Goal: Transaction & Acquisition: Book appointment/travel/reservation

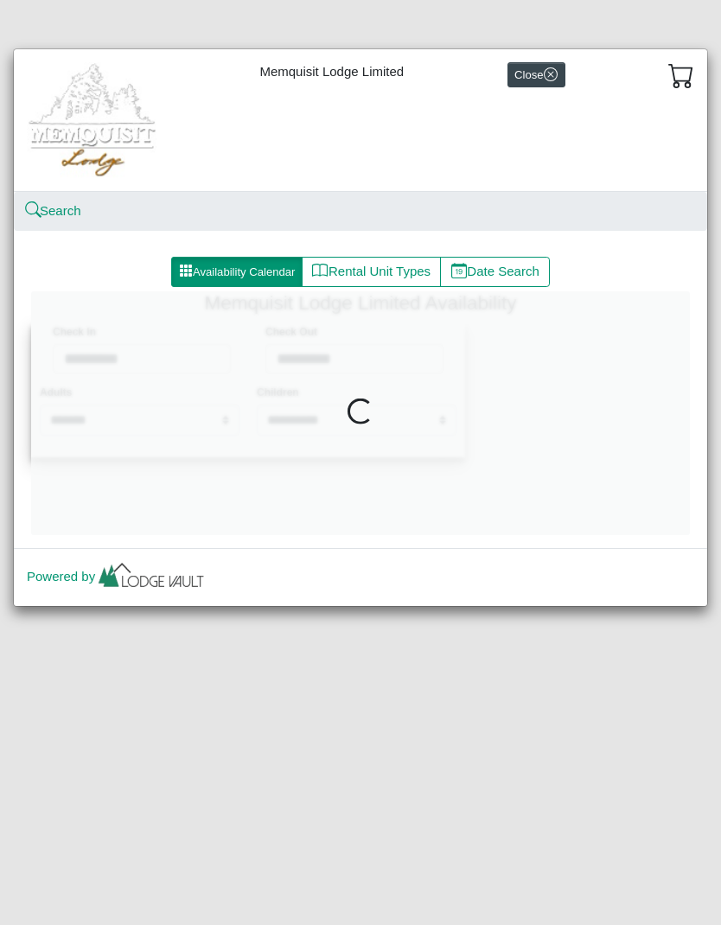
select select "*"
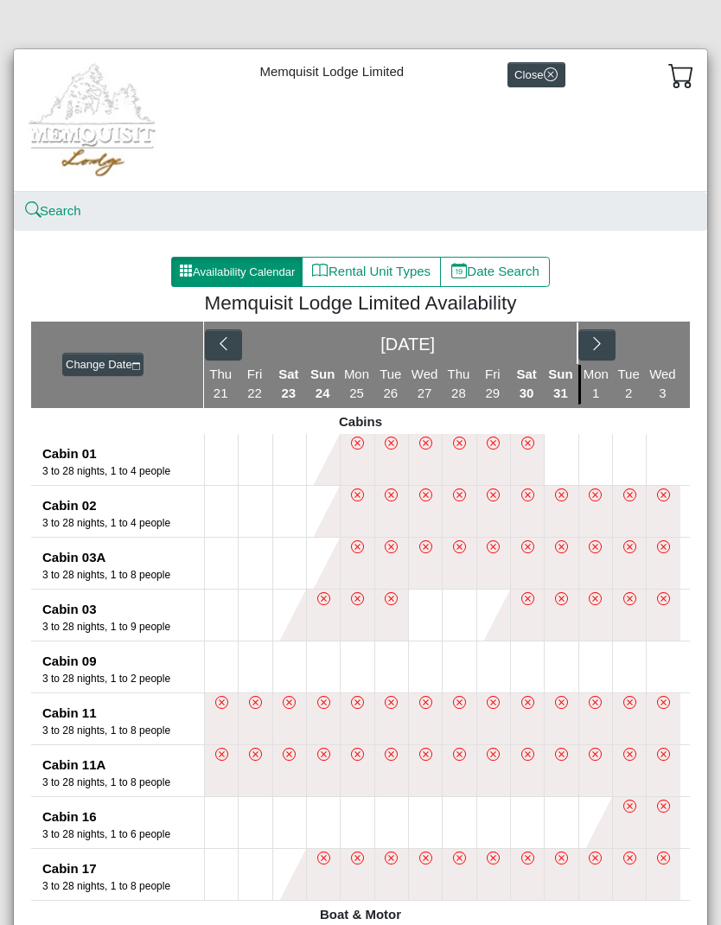
click at [222, 811] on button at bounding box center [221, 822] width 33 height 51
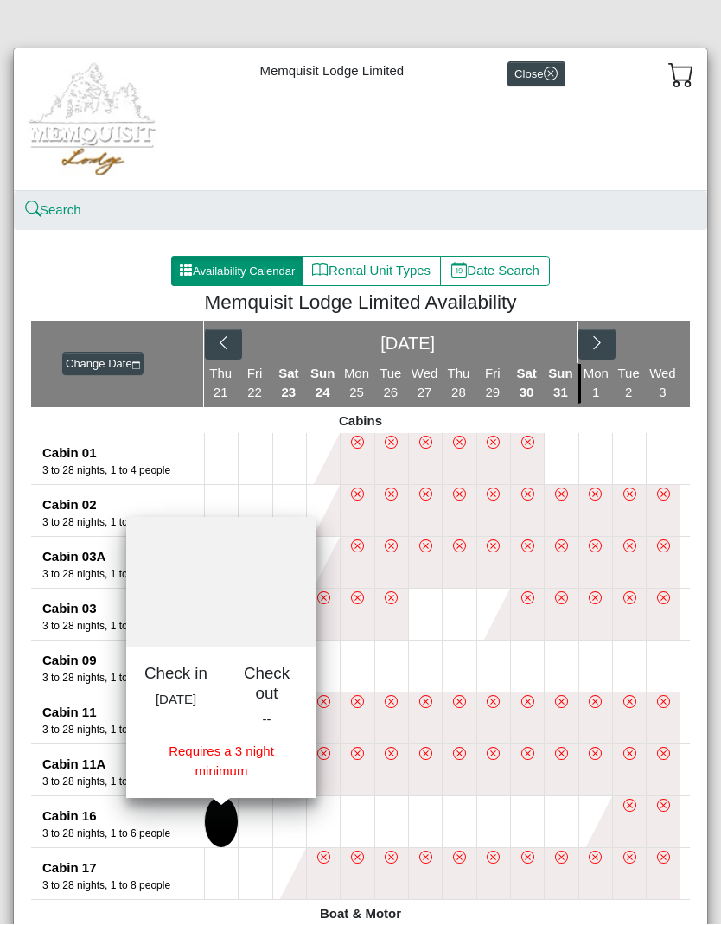
click at [314, 818] on button at bounding box center [323, 822] width 33 height 51
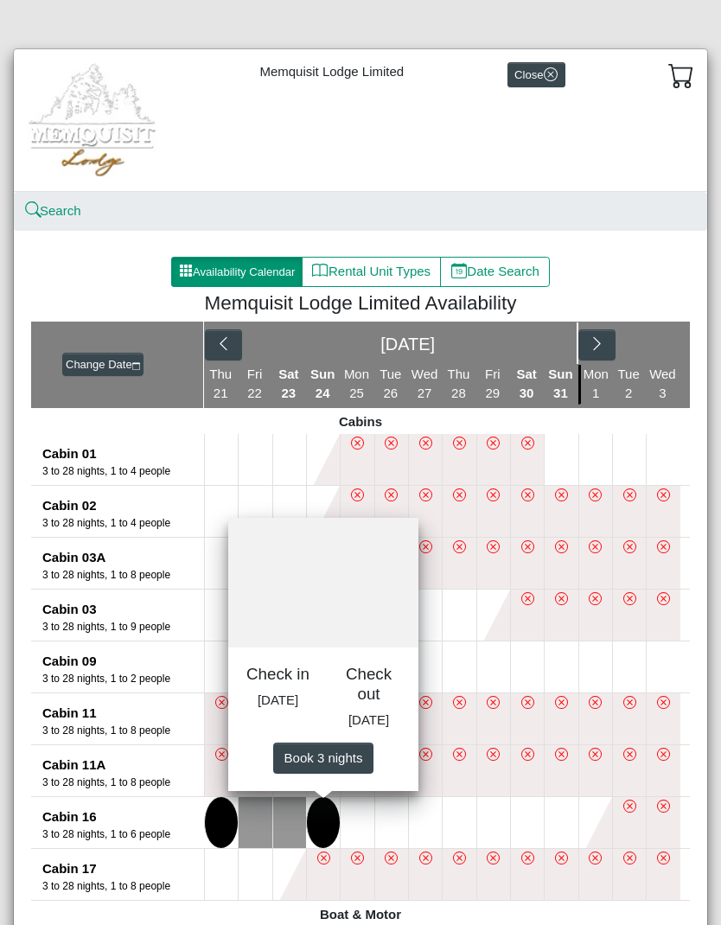
click at [320, 765] on span "Book 3 night s" at bounding box center [324, 757] width 79 height 15
select select "*"
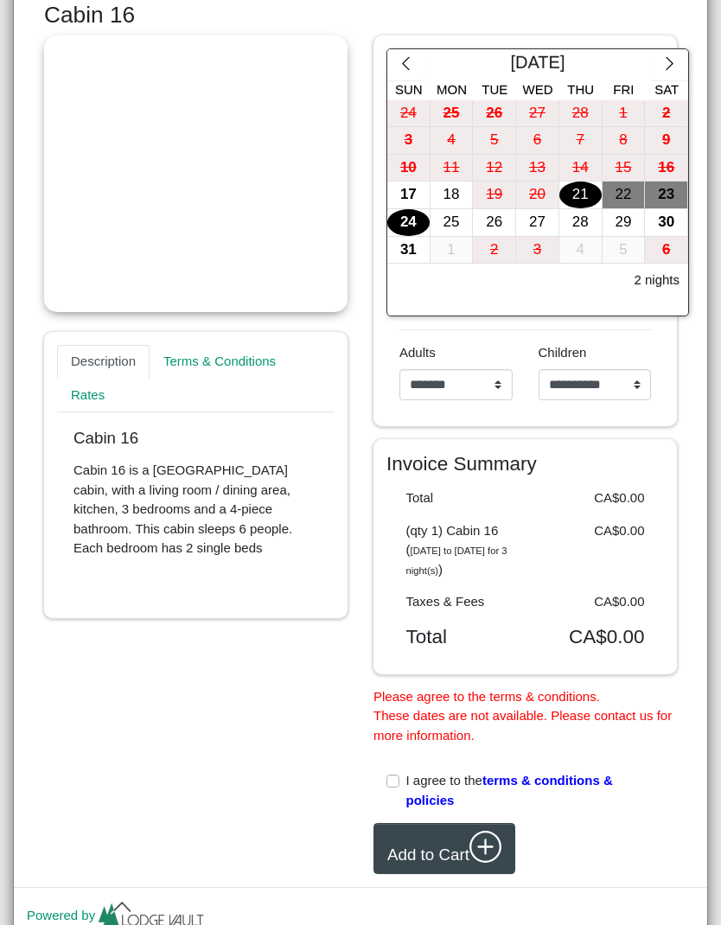
scroll to position [342, 0]
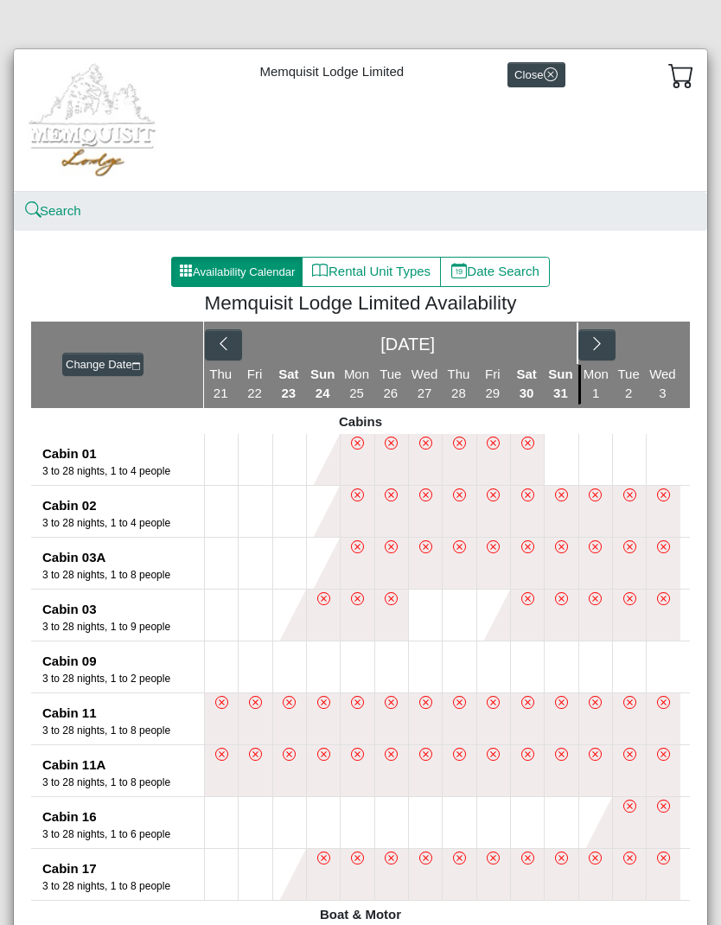
click at [546, 67] on button "Close" at bounding box center [537, 74] width 58 height 25
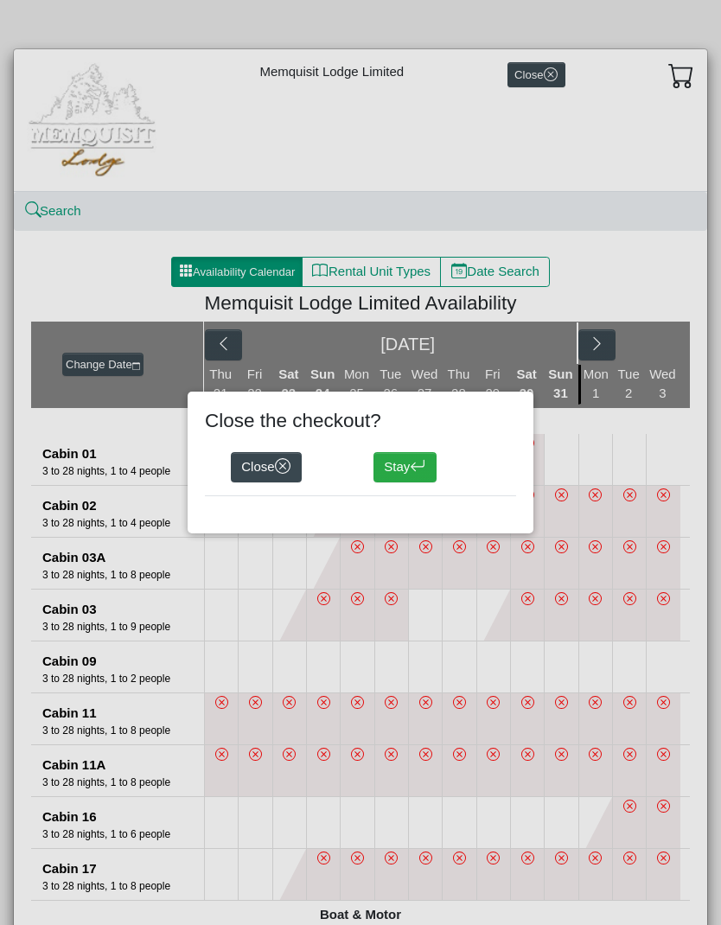
click at [277, 465] on button "Close" at bounding box center [266, 467] width 71 height 31
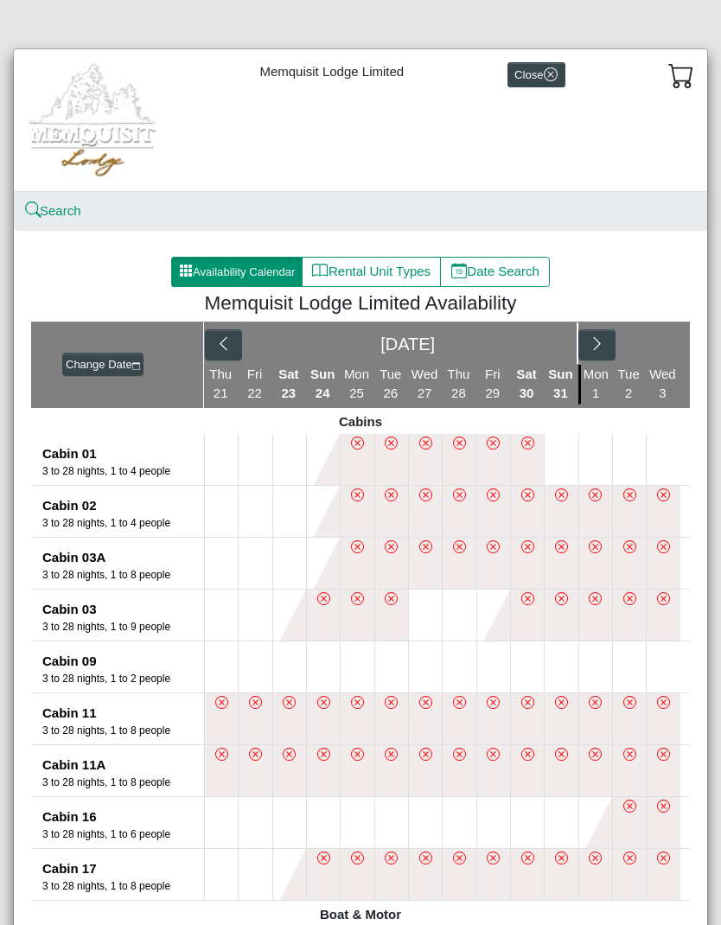
click at [564, 79] on button "Close" at bounding box center [537, 74] width 58 height 25
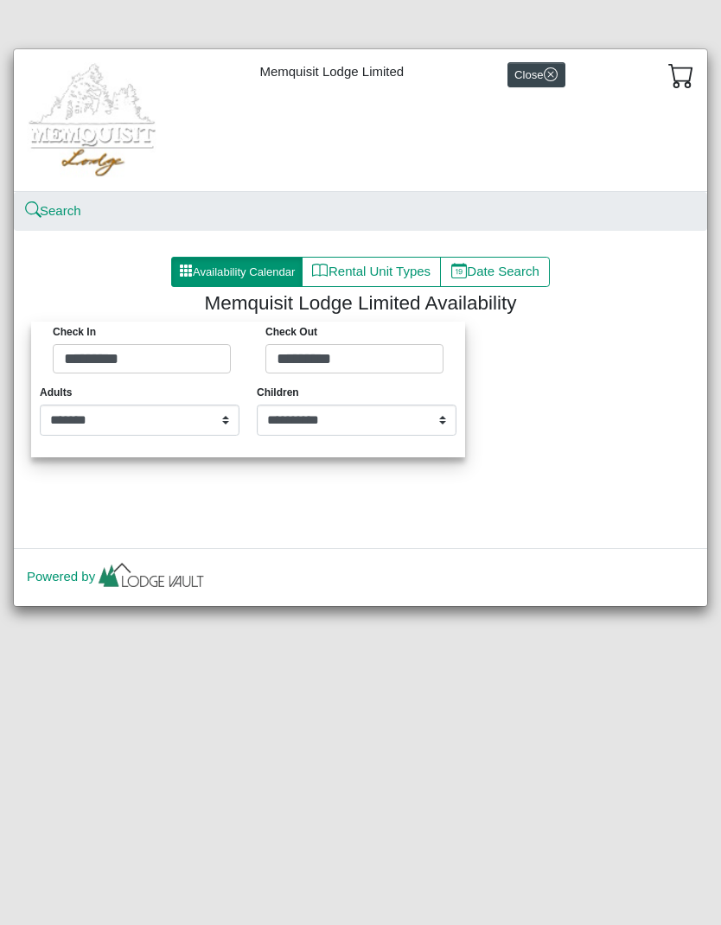
select select "*"
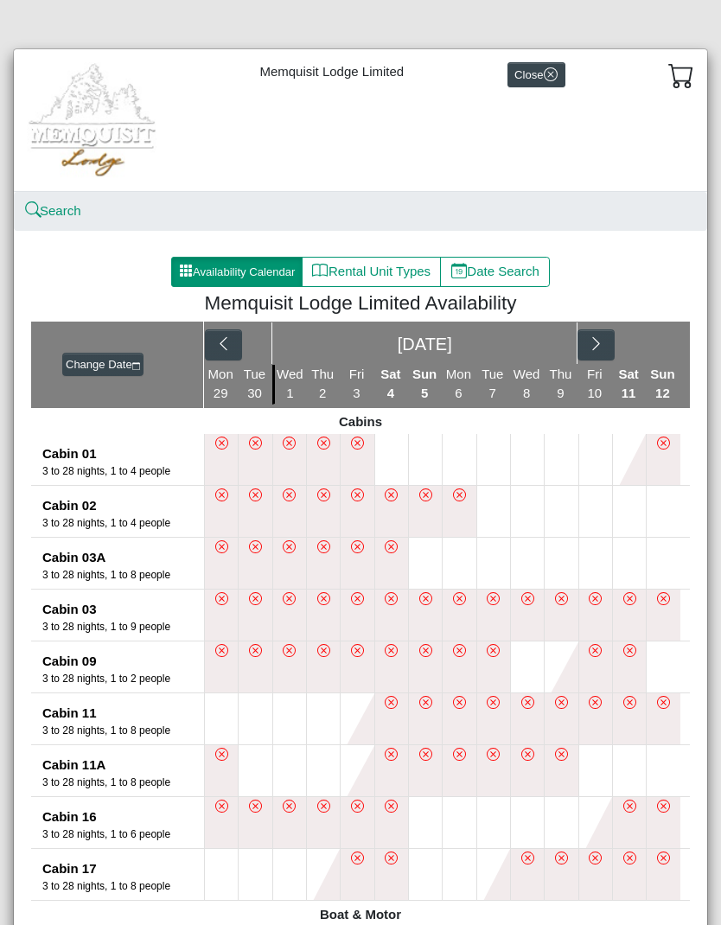
click at [532, 514] on button at bounding box center [527, 511] width 33 height 51
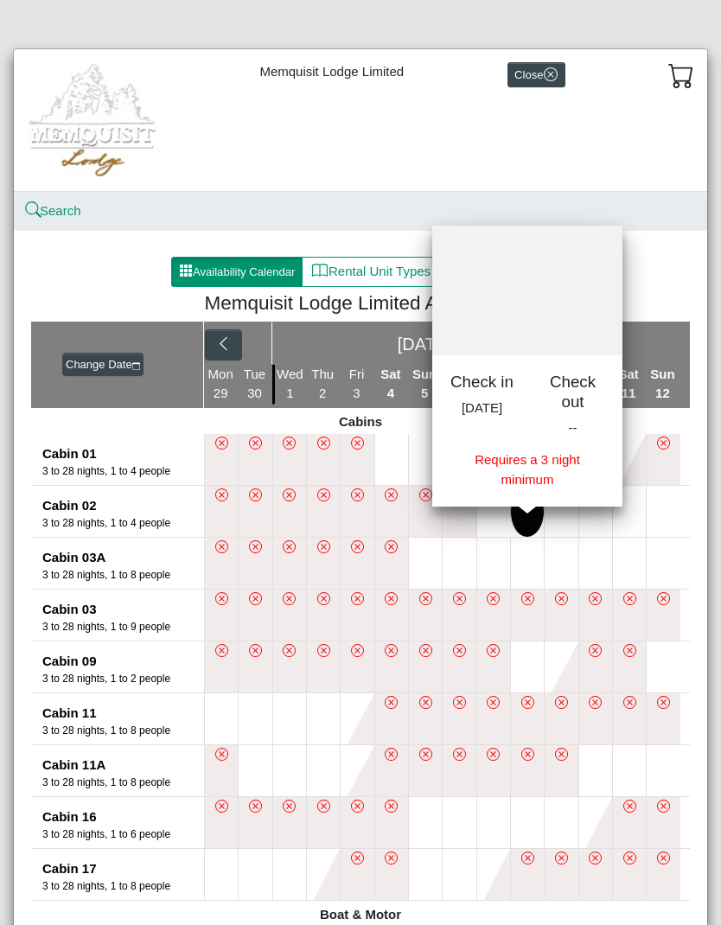
click at [591, 522] on button at bounding box center [595, 511] width 33 height 51
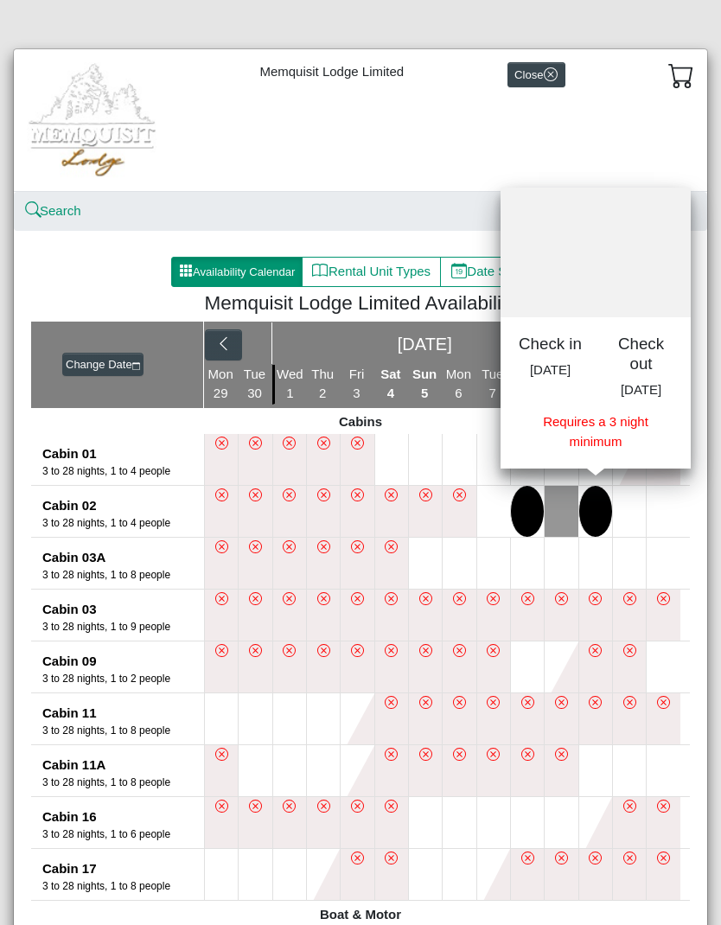
click at [634, 516] on button at bounding box center [629, 511] width 33 height 51
click at [526, 521] on button at bounding box center [527, 511] width 33 height 51
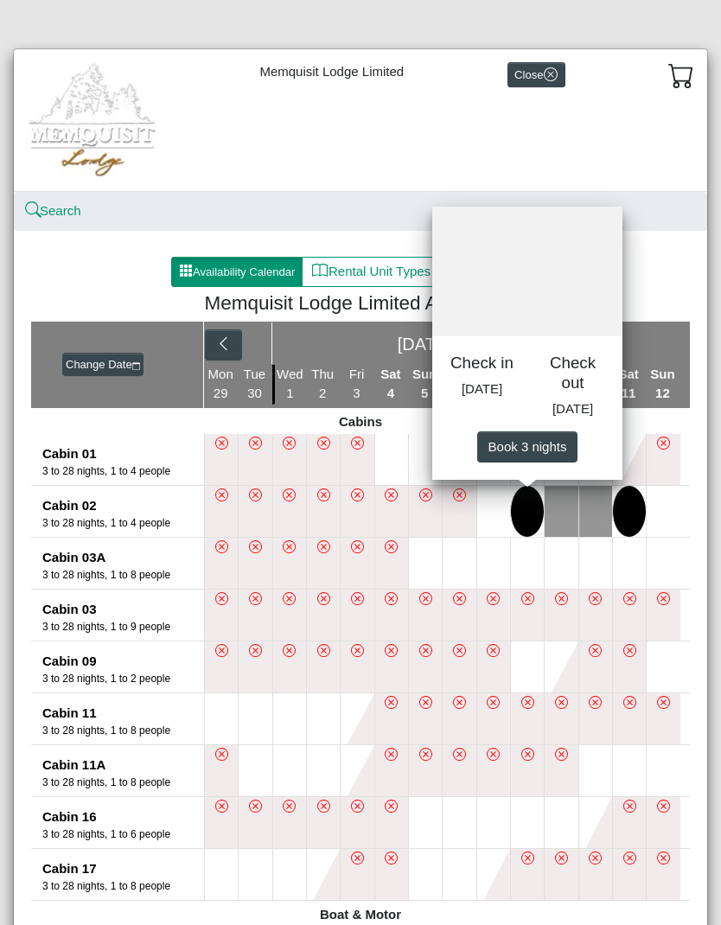
click at [538, 453] on span "Book 3 night s" at bounding box center [528, 445] width 79 height 15
select select "*"
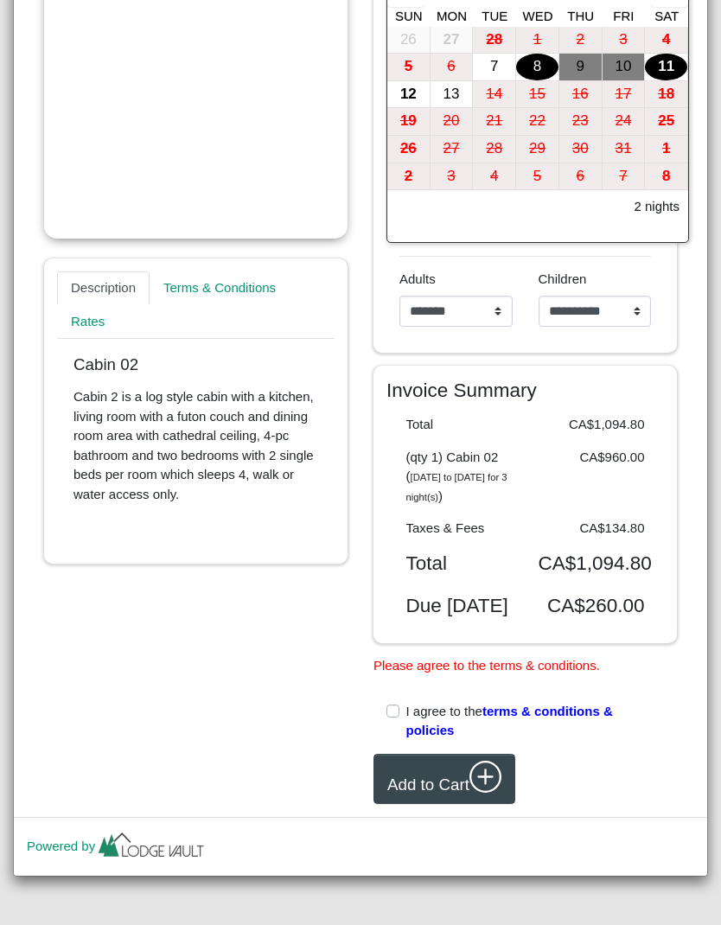
scroll to position [427, 0]
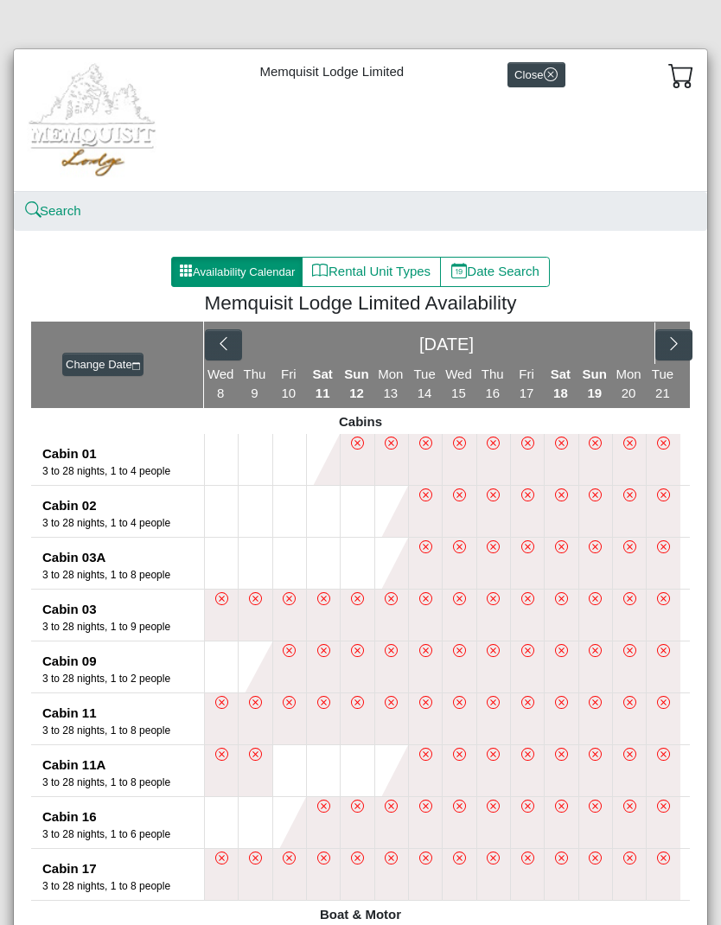
click at [664, 342] on button "button" at bounding box center [674, 345] width 37 height 31
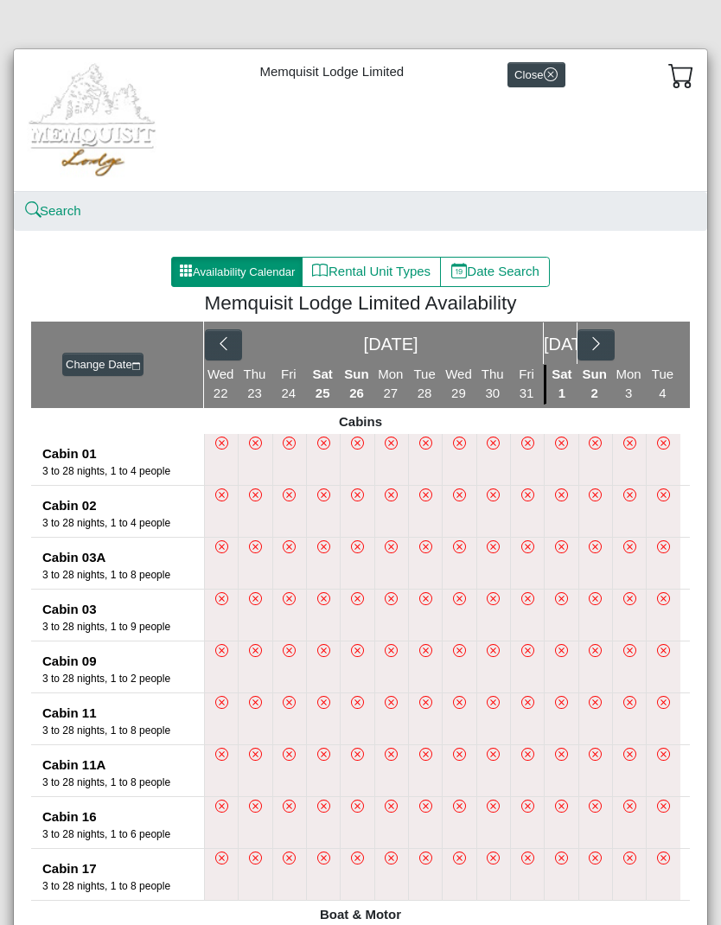
click at [589, 342] on icon "chevron right" at bounding box center [596, 344] width 16 height 16
click at [666, 350] on icon "chevron right" at bounding box center [674, 344] width 16 height 16
click at [626, 355] on button "button" at bounding box center [630, 345] width 37 height 31
click at [669, 354] on button "button" at bounding box center [674, 345] width 37 height 31
click at [666, 356] on button "button" at bounding box center [674, 345] width 37 height 31
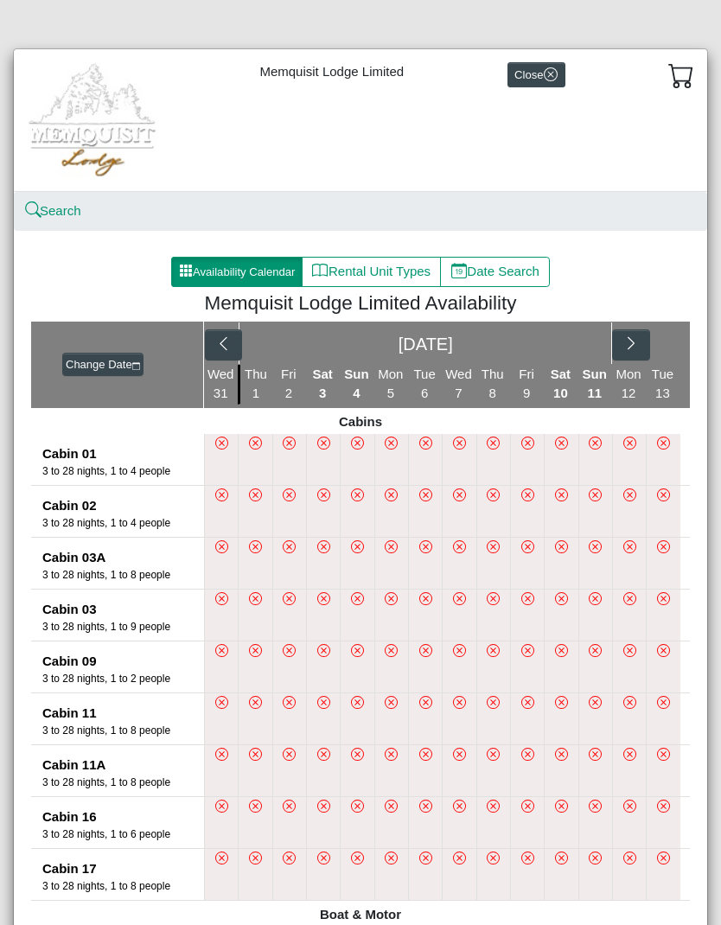
click at [648, 355] on button "button" at bounding box center [630, 345] width 37 height 31
click at [674, 357] on button "button" at bounding box center [674, 345] width 37 height 31
click at [592, 357] on button "button" at bounding box center [596, 345] width 37 height 31
click at [664, 352] on button "button" at bounding box center [674, 345] width 37 height 31
click at [579, 357] on button "button" at bounding box center [596, 345] width 37 height 31
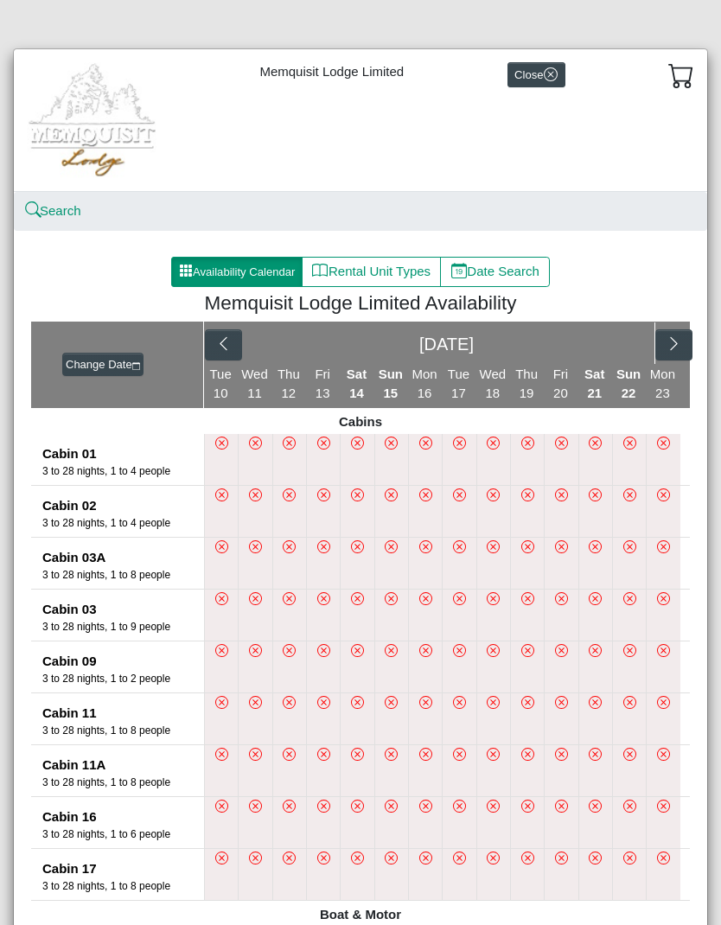
click at [662, 351] on button "button" at bounding box center [674, 345] width 37 height 31
click at [603, 349] on icon "chevron right" at bounding box center [596, 344] width 16 height 16
click at [670, 343] on icon "chevron right" at bounding box center [674, 344] width 16 height 16
click at [607, 355] on button "button" at bounding box center [596, 345] width 37 height 31
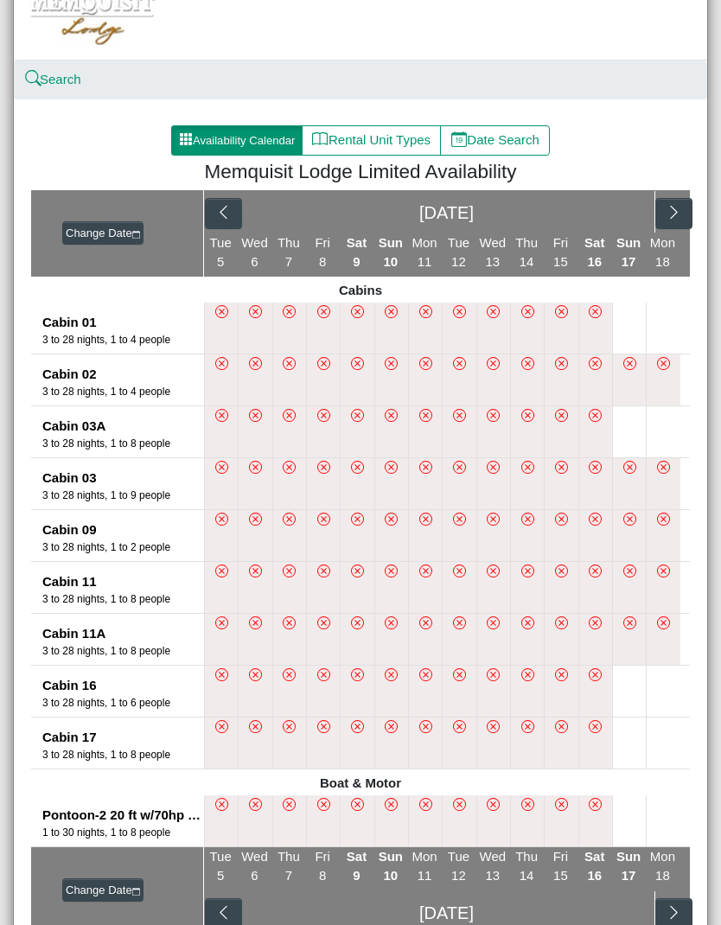
scroll to position [171, 0]
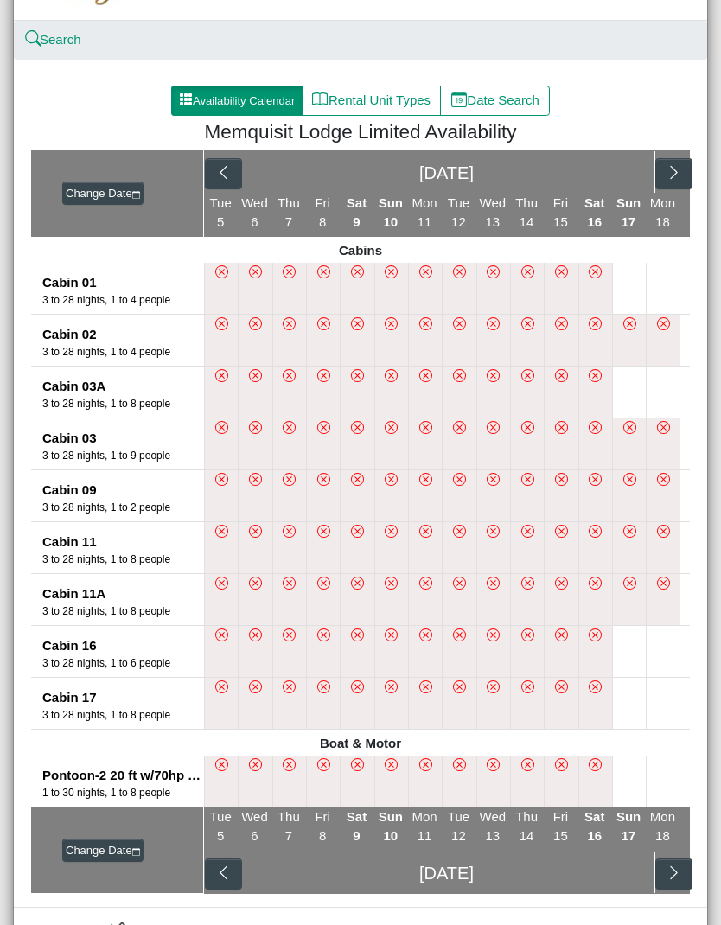
click at [670, 158] on button "button" at bounding box center [674, 173] width 37 height 31
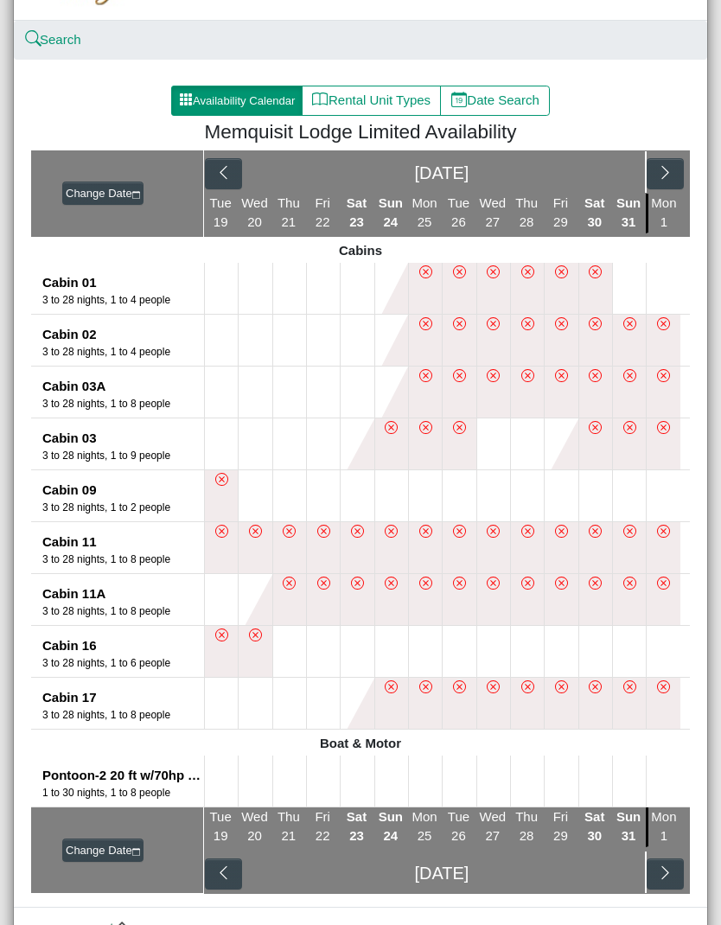
click at [661, 171] on icon "chevron right" at bounding box center [665, 172] width 16 height 16
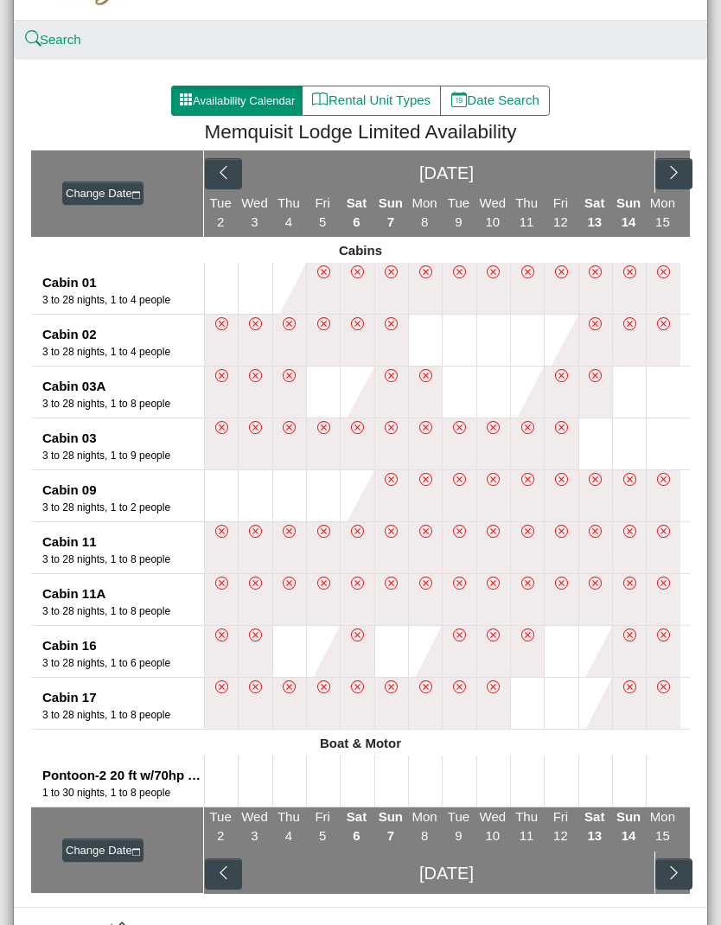
click at [663, 177] on button "button" at bounding box center [674, 173] width 37 height 31
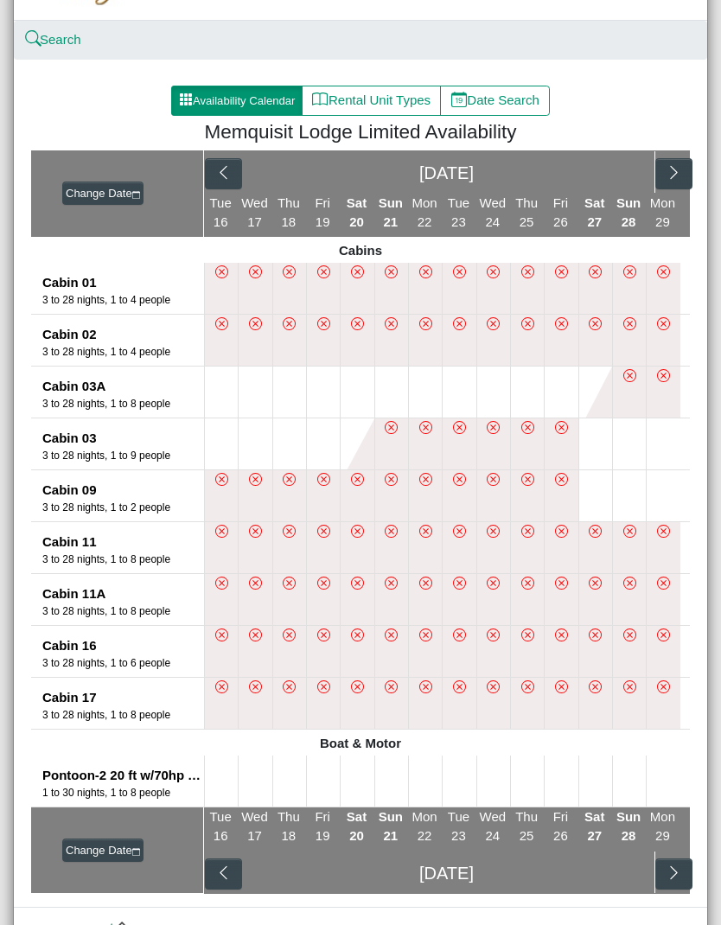
click at [667, 176] on icon "chevron right" at bounding box center [674, 172] width 16 height 16
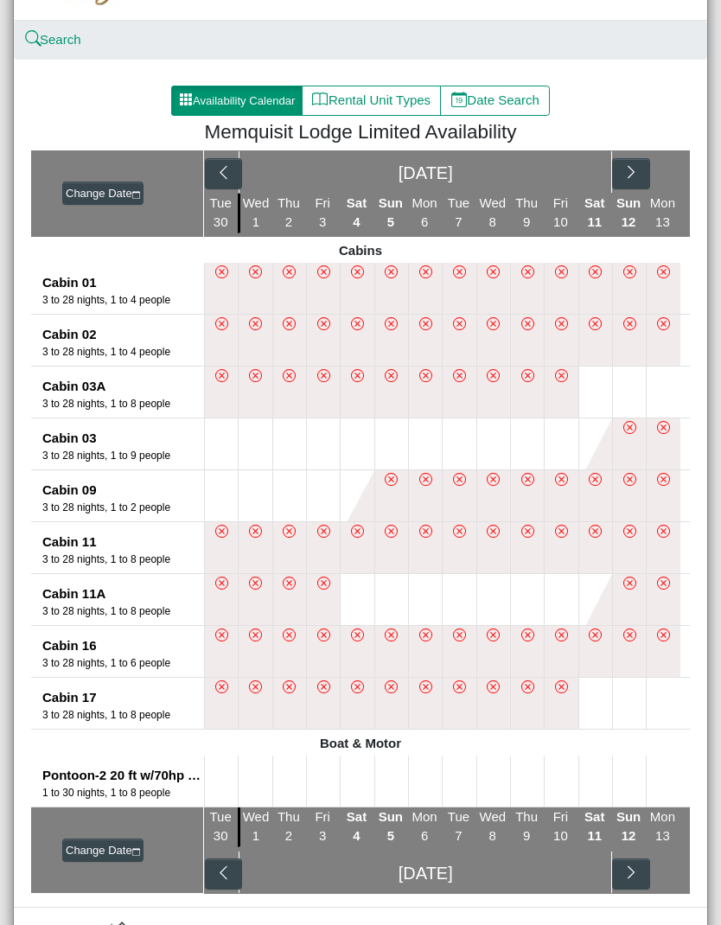
click at [674, 174] on div "Jul 2026" at bounding box center [447, 171] width 486 height 43
click at [634, 166] on icon "chevron right" at bounding box center [632, 172] width 16 height 16
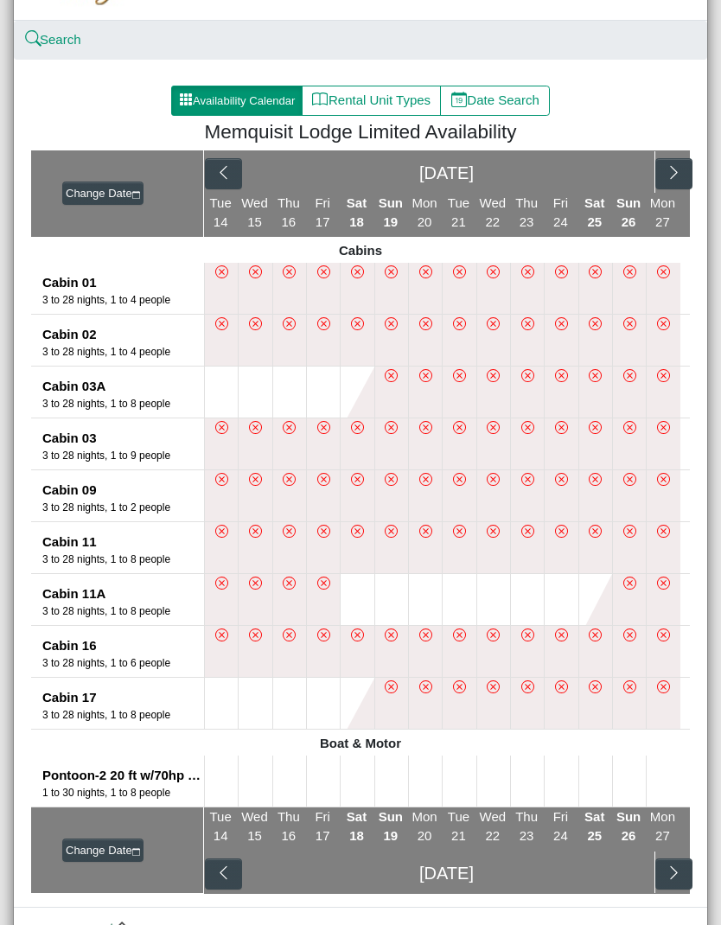
click at [397, 596] on button at bounding box center [391, 599] width 33 height 51
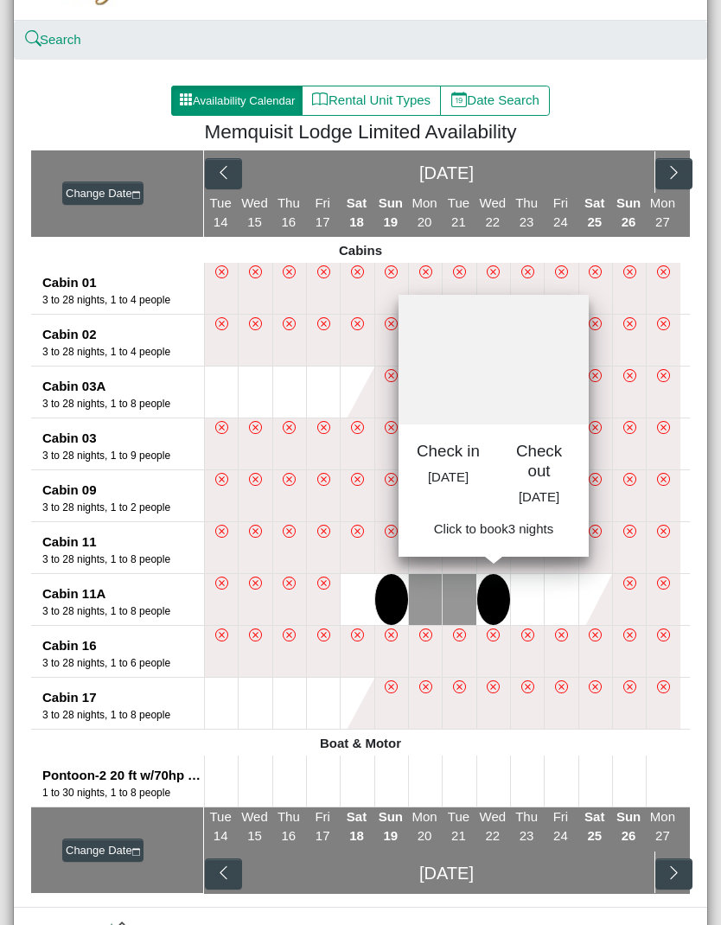
click at [492, 606] on button at bounding box center [493, 599] width 33 height 51
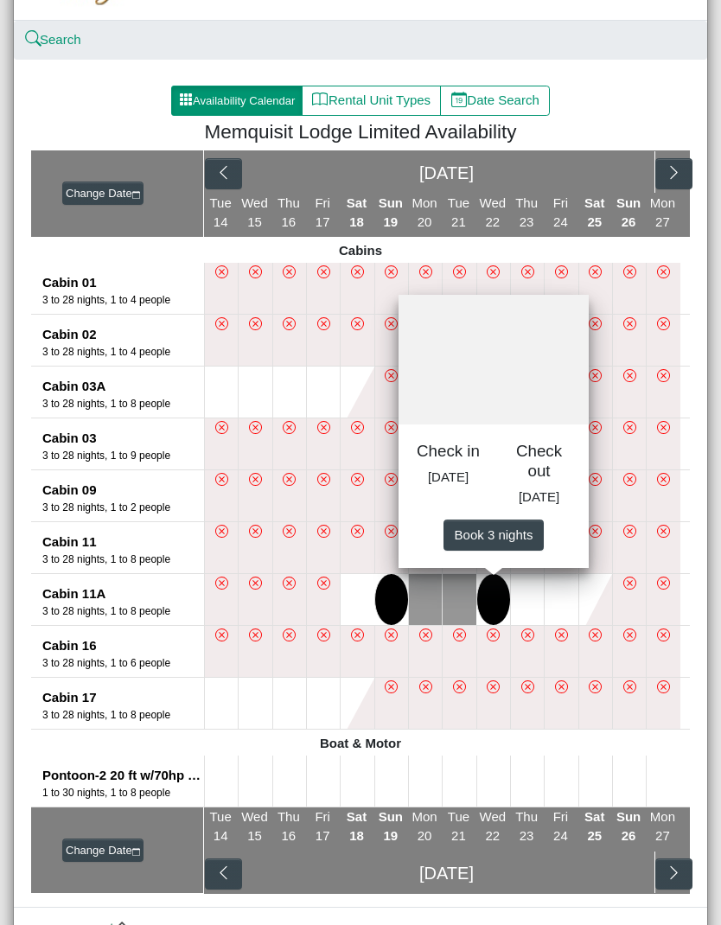
click at [497, 541] on span "Book 3 night s" at bounding box center [494, 534] width 79 height 15
select select "*"
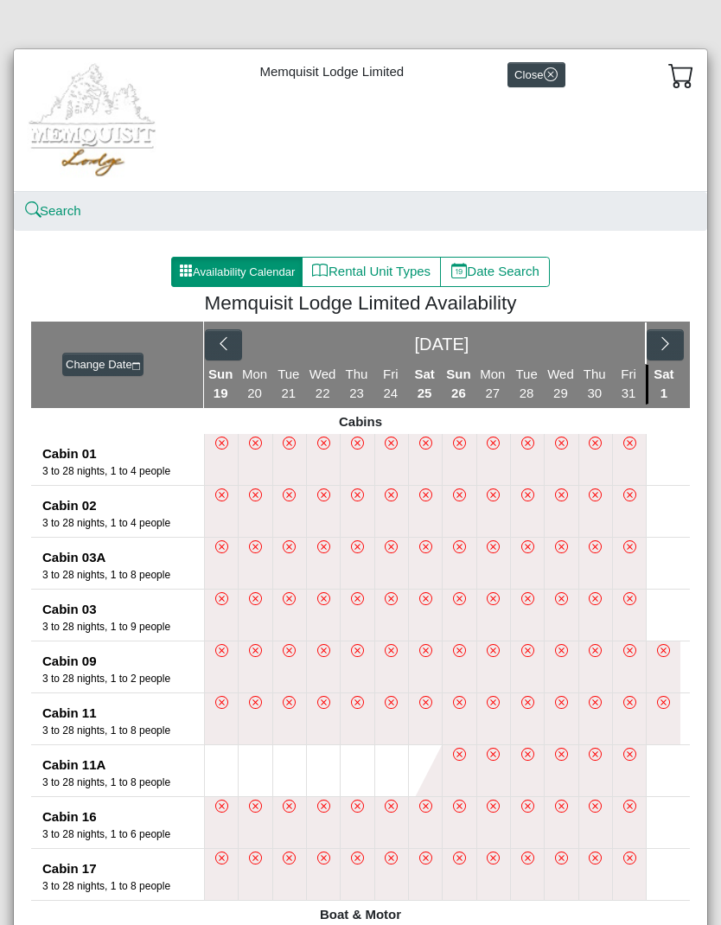
select select "*"
